Goal: Information Seeking & Learning: Learn about a topic

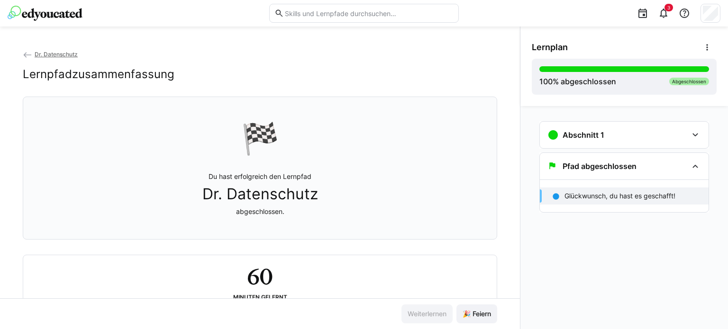
click at [42, 14] on img at bounding box center [45, 13] width 75 height 15
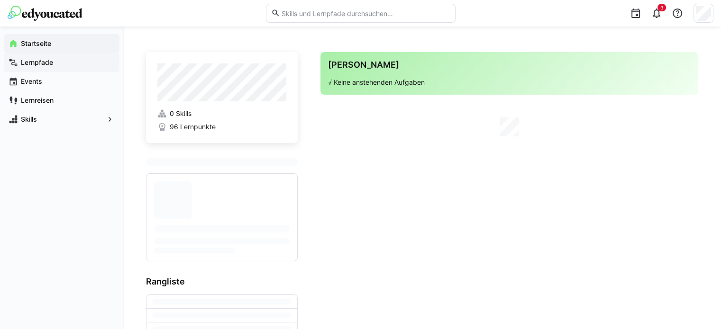
click at [0, 0] on app-navigation-label "Lernpfade" at bounding box center [0, 0] width 0 height 0
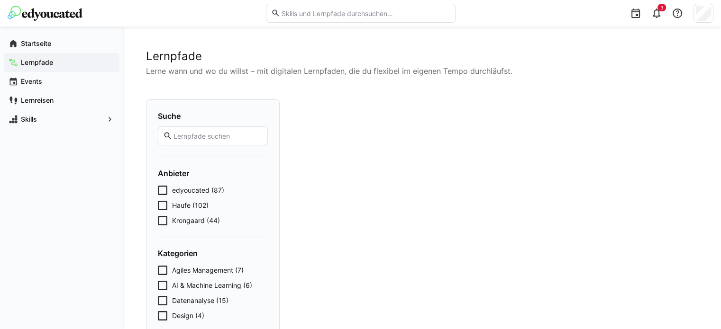
click at [0, 0] on app-navigation-label "Lernpfade" at bounding box center [0, 0] width 0 height 0
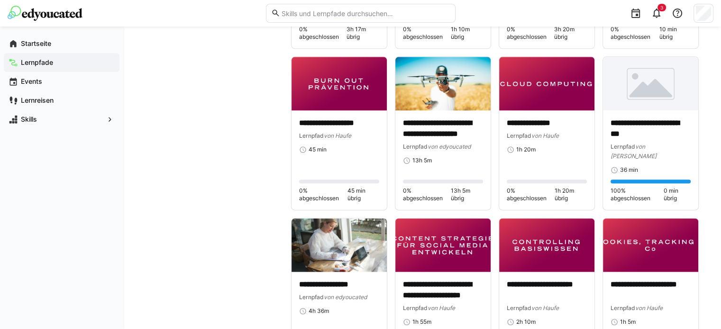
scroll to position [1185, 0]
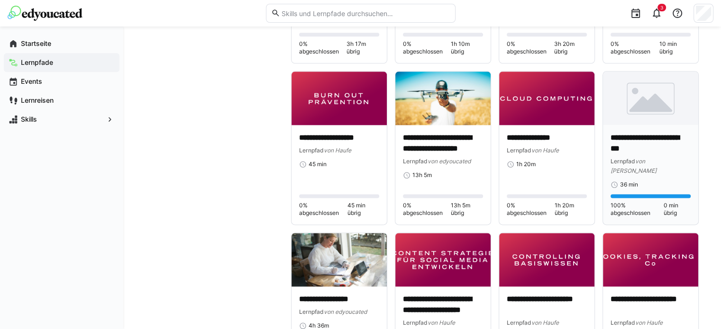
click at [631, 133] on p "**********" at bounding box center [650, 144] width 80 height 22
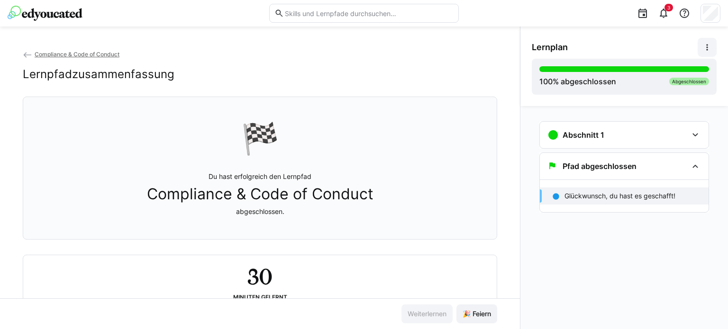
click at [709, 45] on eds-icon at bounding box center [706, 47] width 9 height 9
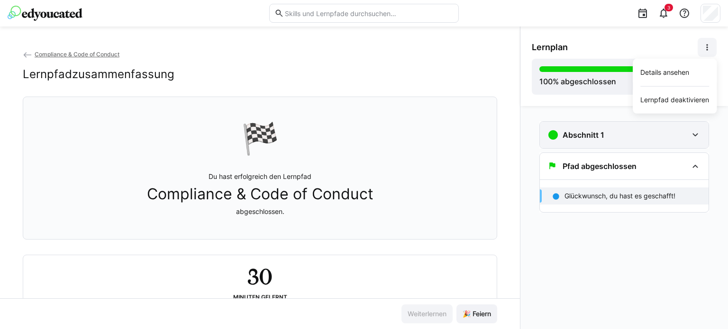
click at [697, 136] on eds-icon at bounding box center [694, 134] width 11 height 11
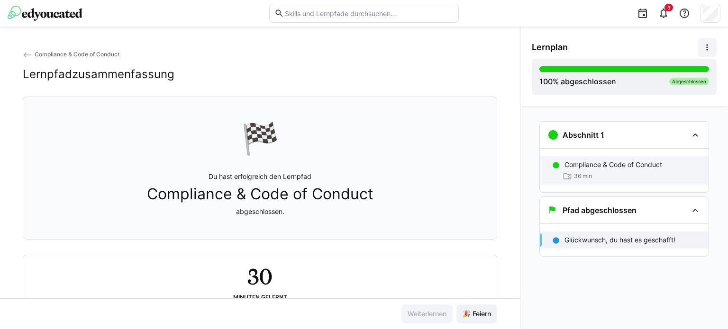
click at [593, 168] on p "Compliance & Code of Conduct" at bounding box center [613, 164] width 98 height 9
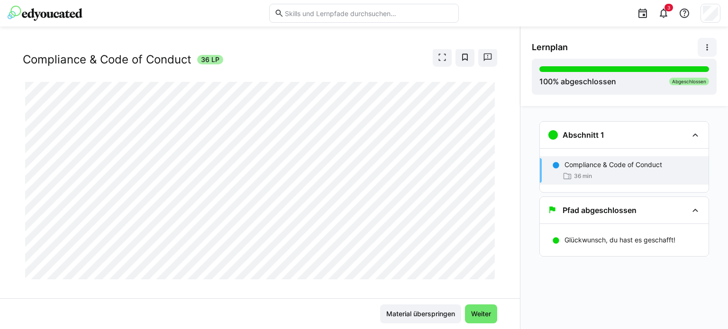
scroll to position [30, 0]
